Goal: Transaction & Acquisition: Subscribe to service/newsletter

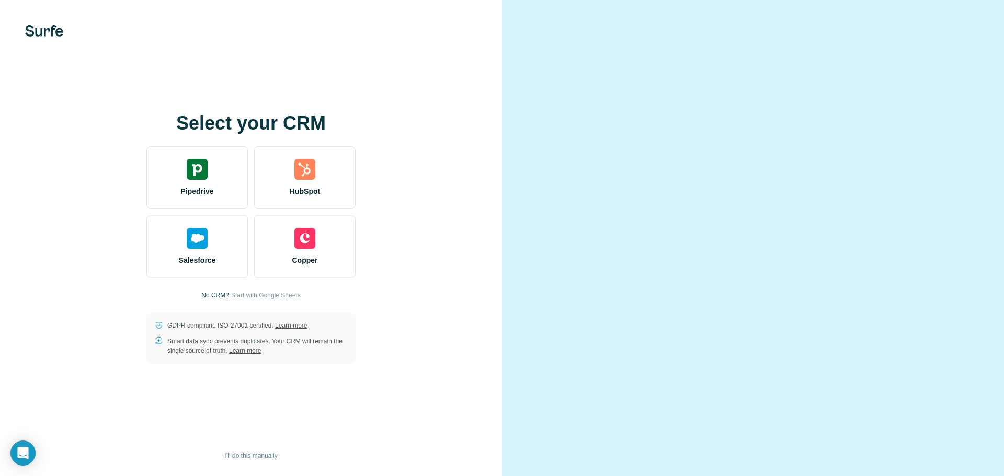
click at [604, 144] on video at bounding box center [753, 238] width 376 height 188
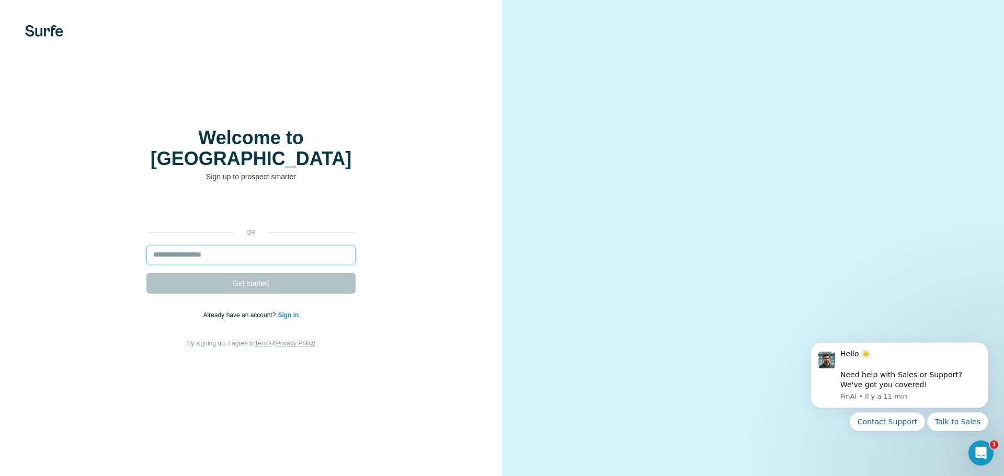
click at [225, 246] on input "email" at bounding box center [250, 255] width 209 height 19
click at [340, 246] on input "email" at bounding box center [250, 255] width 209 height 19
click at [295, 246] on input "email" at bounding box center [250, 255] width 209 height 19
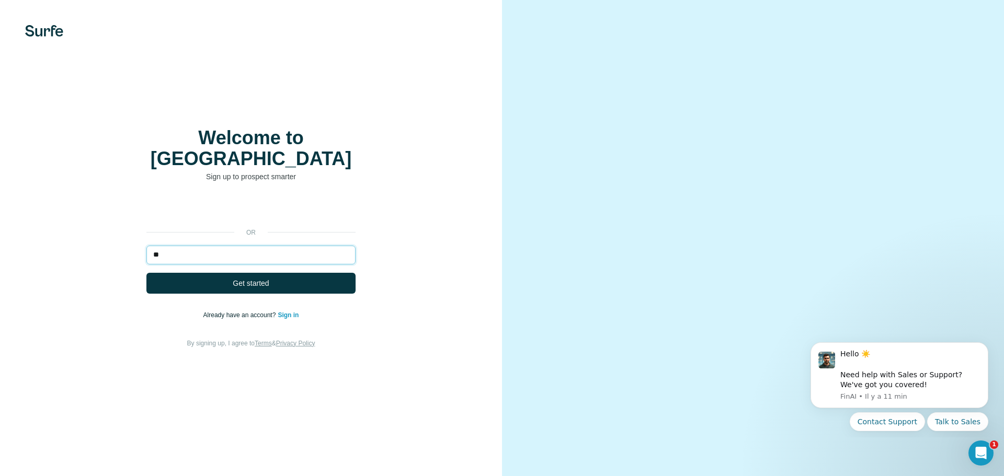
type input "*"
type input "**********"
click at [266, 278] on span "Get started" at bounding box center [251, 283] width 36 height 10
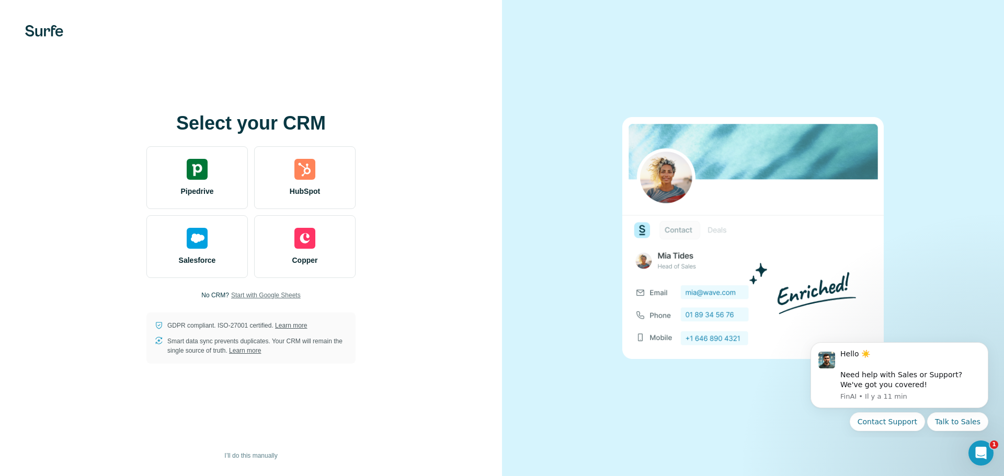
click at [243, 295] on span "Start with Google Sheets" at bounding box center [266, 295] width 70 height 9
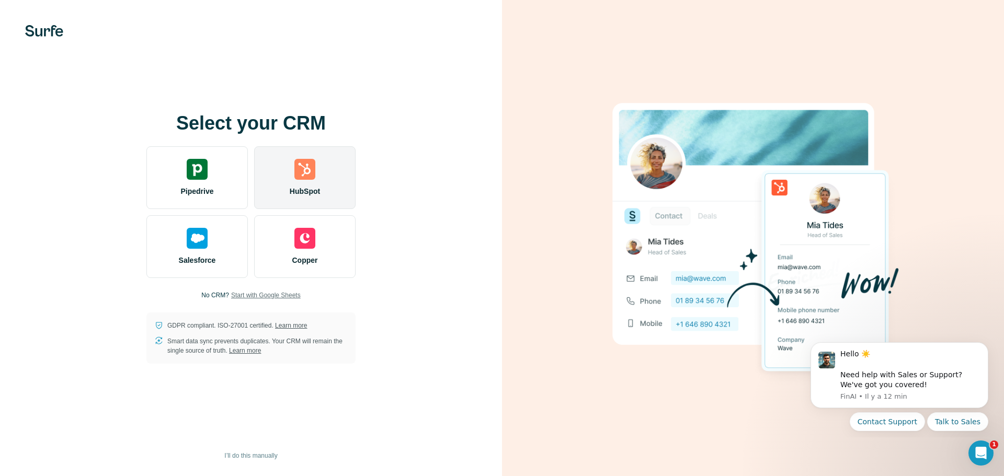
click at [286, 176] on div "HubSpot" at bounding box center [304, 177] width 101 height 63
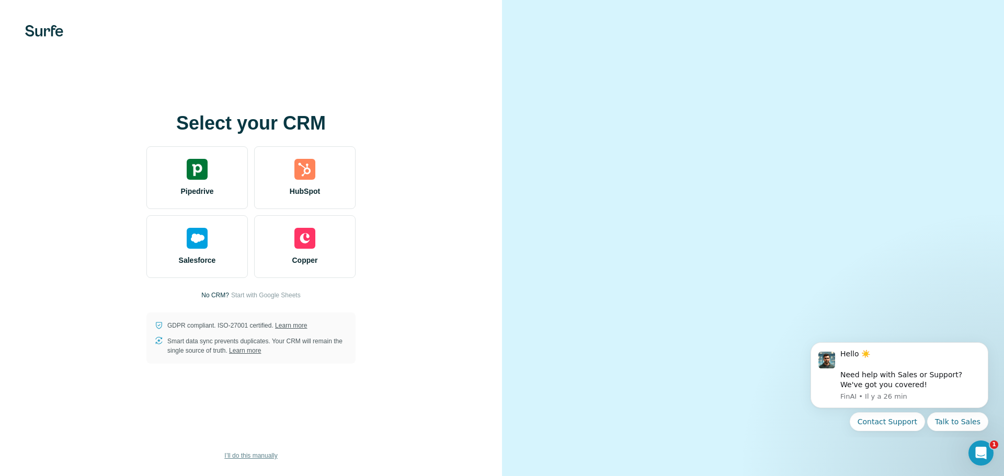
click at [240, 456] on span "I’ll do this manually" at bounding box center [250, 455] width 53 height 9
